Goal: Task Accomplishment & Management: Manage account settings

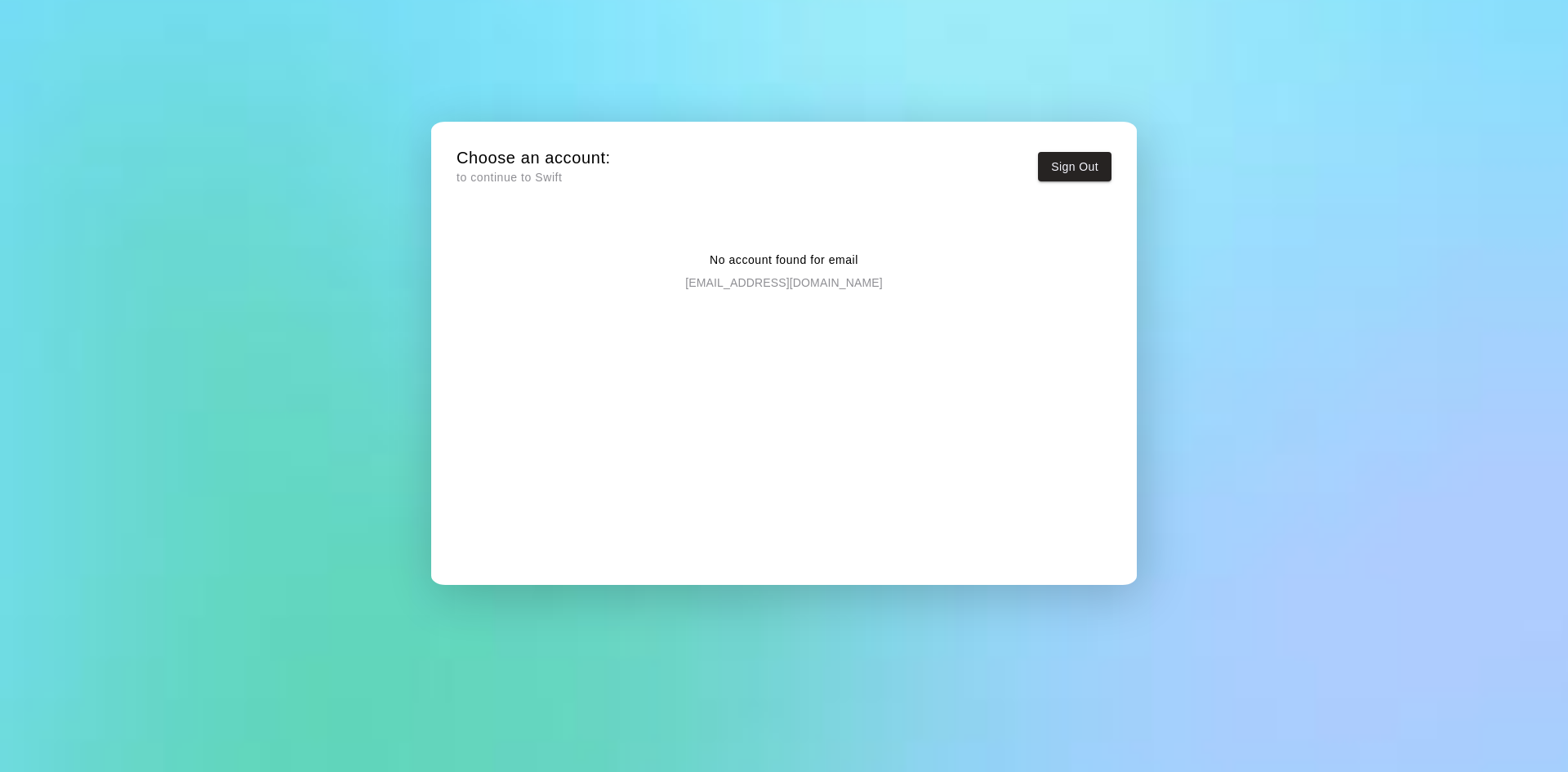
click at [1097, 560] on div "No account found for email [EMAIL_ADDRESS][DOMAIN_NAME]" at bounding box center [783, 400] width 655 height 352
click at [1083, 177] on button "Sign Out" at bounding box center [1074, 166] width 73 height 30
click at [1076, 174] on button "Sign Out" at bounding box center [1074, 166] width 73 height 30
